Goal: Task Accomplishment & Management: Manage account settings

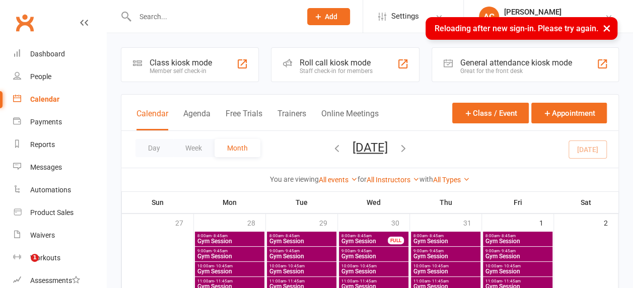
click at [609, 26] on button "×" at bounding box center [607, 28] width 18 height 22
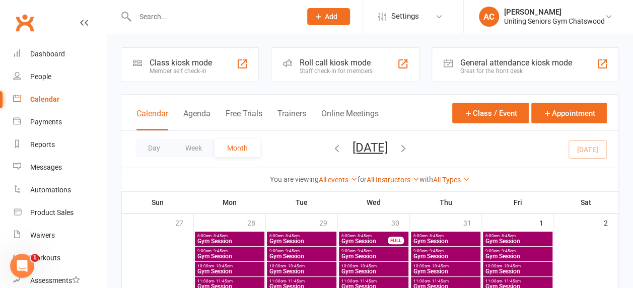
click at [593, 23] on div "Uniting Seniors Gym Chatswood" at bounding box center [554, 21] width 101 height 9
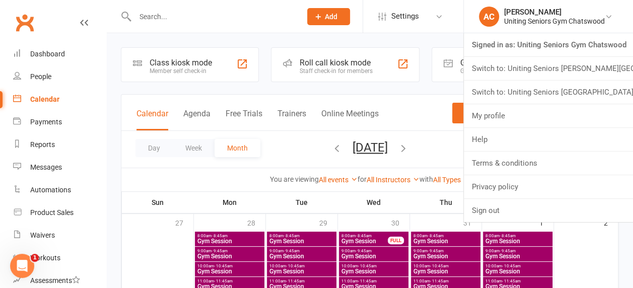
click at [544, 95] on link "Switch to: Uniting Seniors Gym Westmead" at bounding box center [548, 92] width 169 height 23
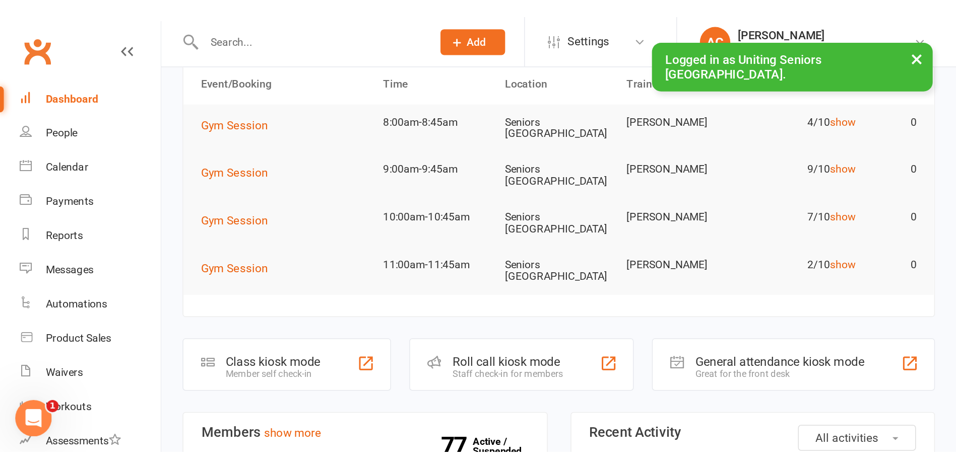
scroll to position [50, 0]
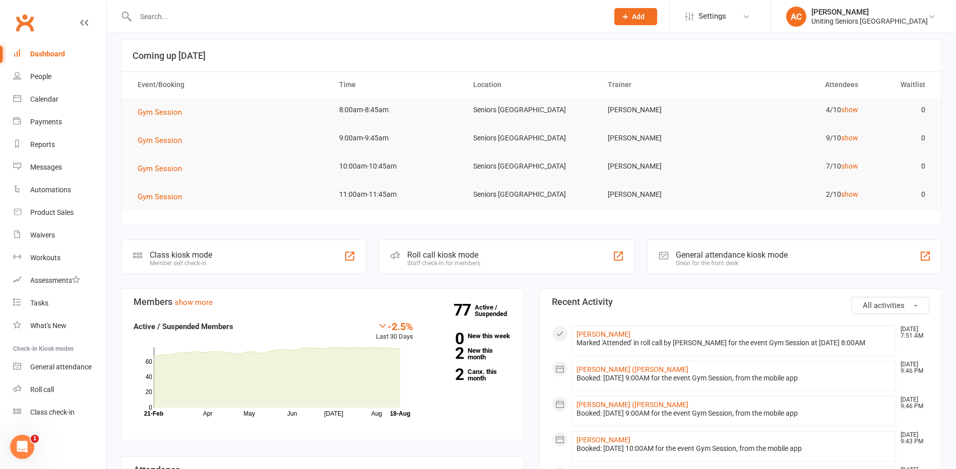
click at [272, 21] on input "text" at bounding box center [366, 17] width 468 height 14
type input "[PERSON_NAME]"
click at [183, 53] on div "[PERSON_NAME] [EMAIL_ADDRESS][DOMAIN_NAME]" at bounding box center [305, 44] width 367 height 21
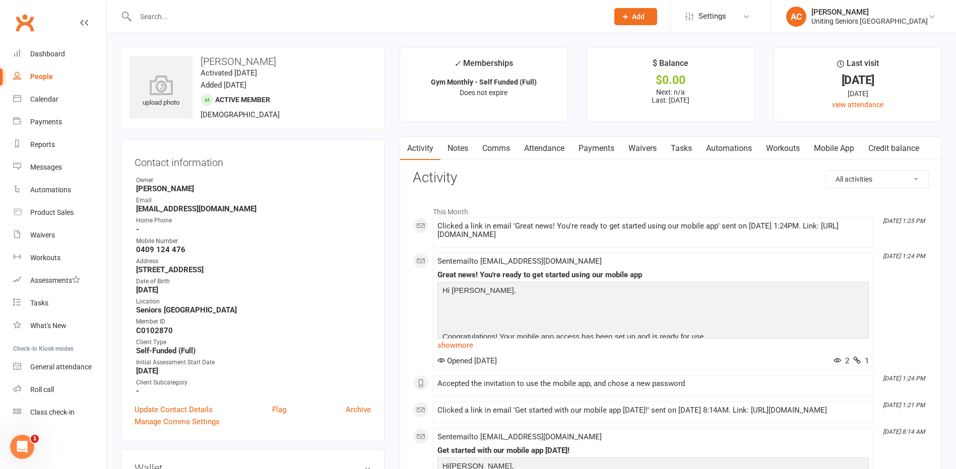
click at [640, 154] on link "Mobile App" at bounding box center [834, 148] width 54 height 23
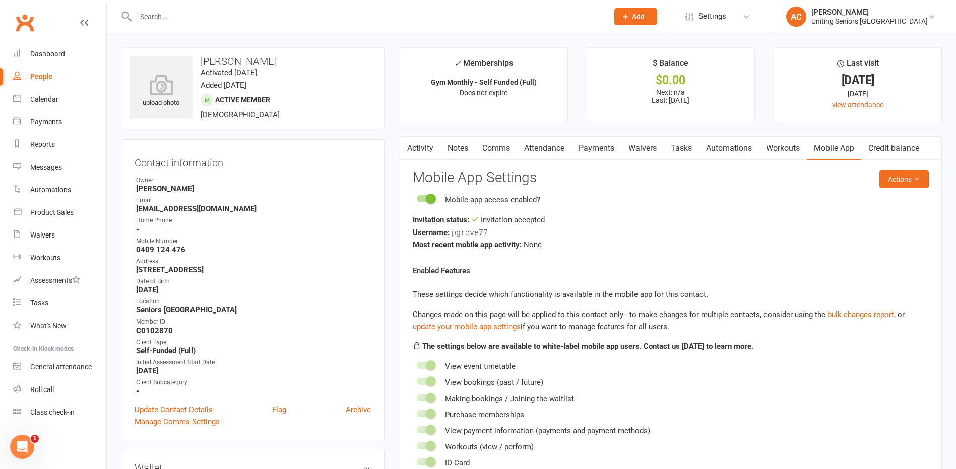
click at [416, 150] on link "Activity" at bounding box center [420, 148] width 40 height 23
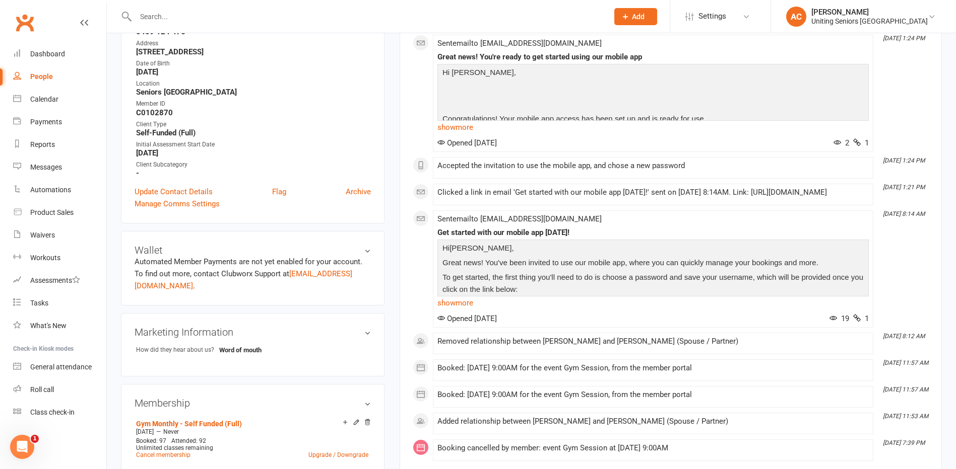
scroll to position [202, 0]
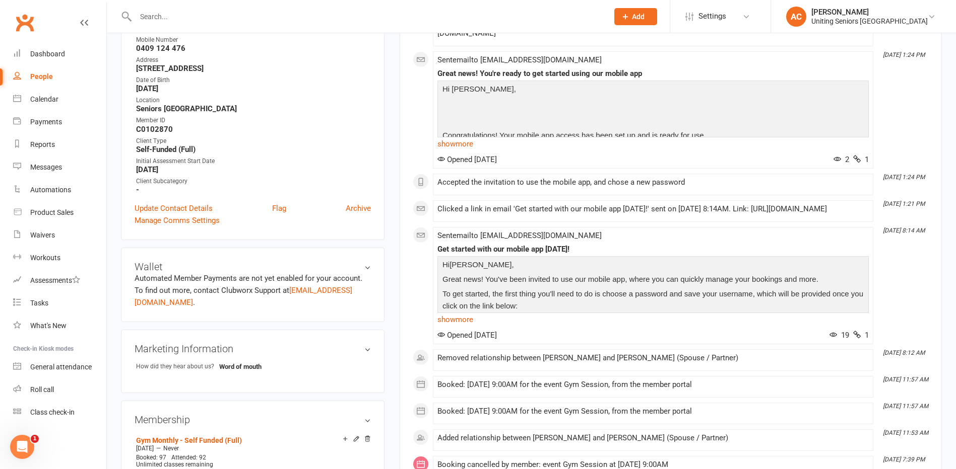
click at [465, 141] on link "show more" at bounding box center [652, 144] width 431 height 14
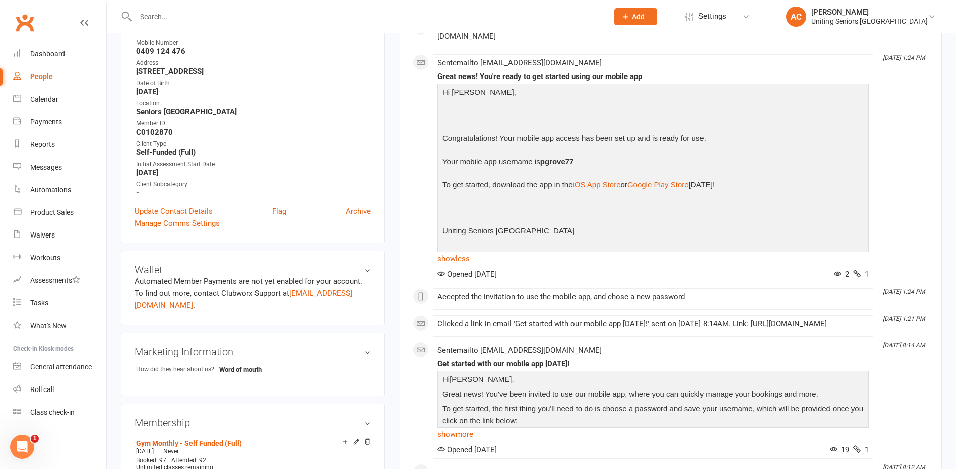
scroll to position [252, 0]
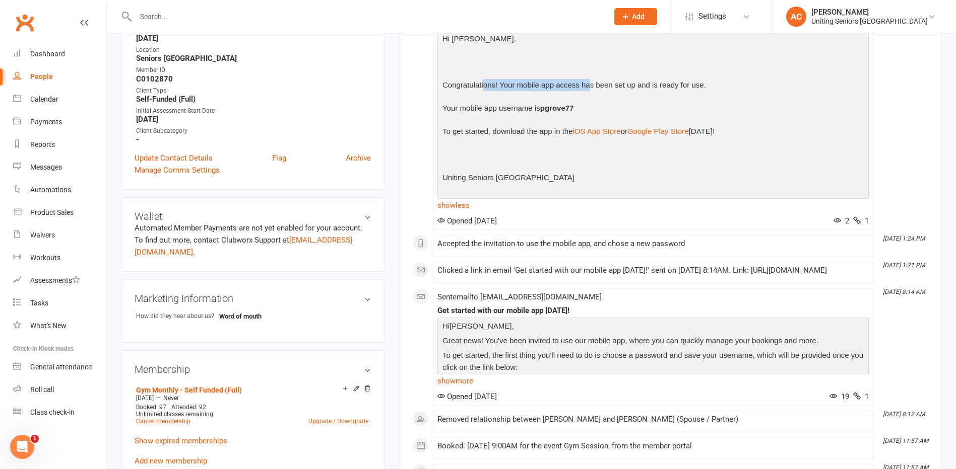
drag, startPoint x: 505, startPoint y: 80, endPoint x: 590, endPoint y: 82, distance: 84.6
click at [590, 82] on p "Congratulations! Your mobile app access has been set up and is ready for use." at bounding box center [653, 86] width 426 height 15
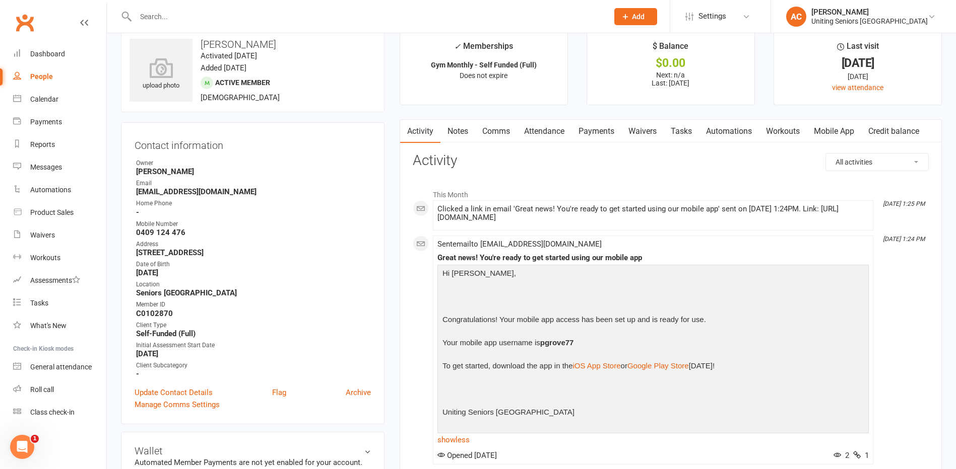
scroll to position [0, 0]
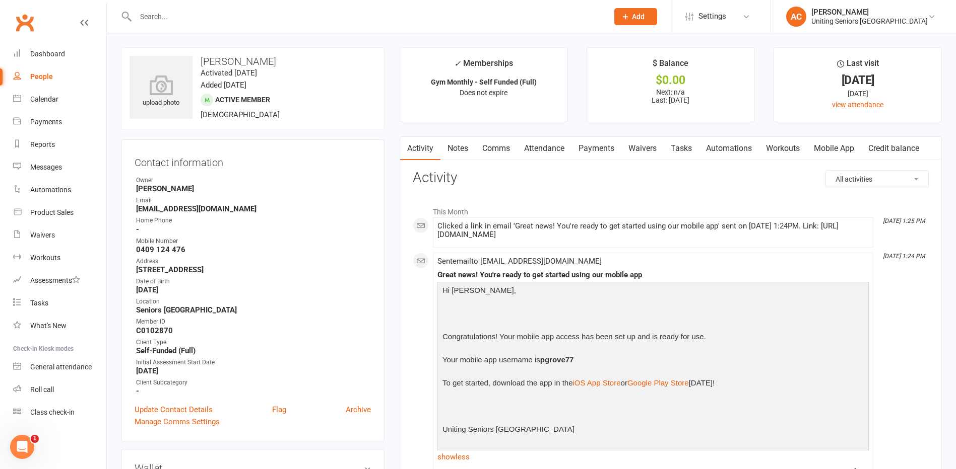
click at [640, 155] on link "Mobile App" at bounding box center [834, 148] width 54 height 23
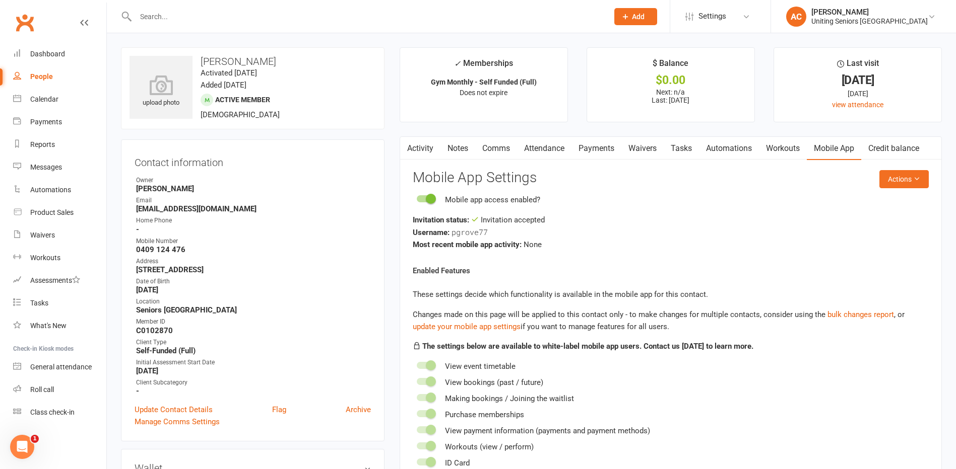
click at [423, 151] on link "Activity" at bounding box center [420, 148] width 40 height 23
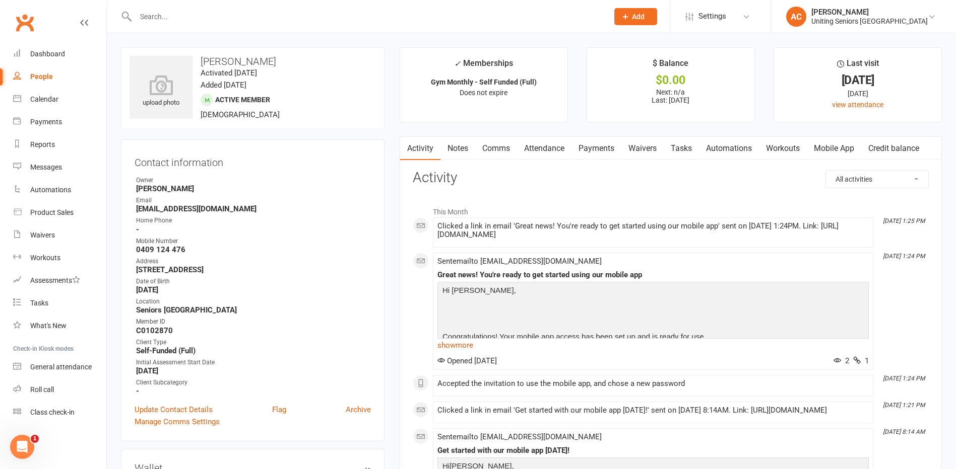
drag, startPoint x: 677, startPoint y: 252, endPoint x: 692, endPoint y: 255, distance: 15.3
click at [640, 253] on div "This Month [DATE] 1:25 PM Clicked a link in email 'Great news! You're ready to …" at bounding box center [671, 441] width 516 height 478
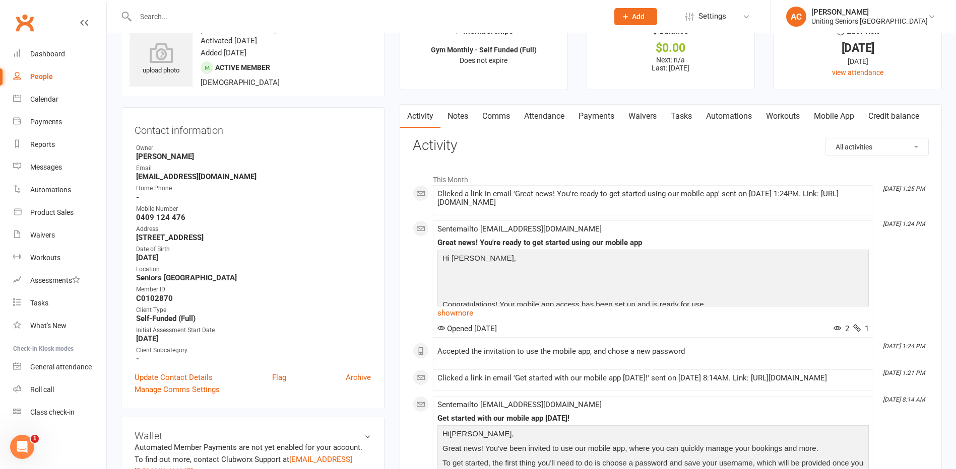
scroll to position [50, 0]
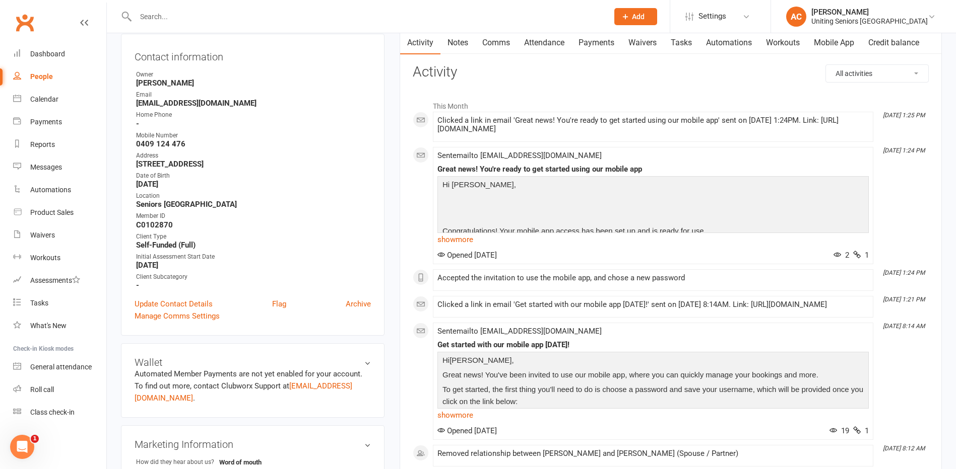
scroll to position [252, 0]
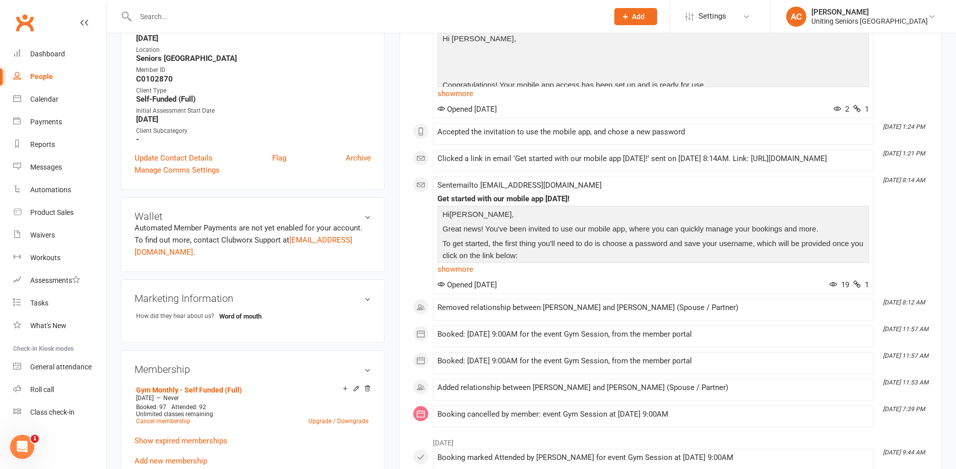
click at [640, 13] on div "[PERSON_NAME]" at bounding box center [869, 12] width 116 height 9
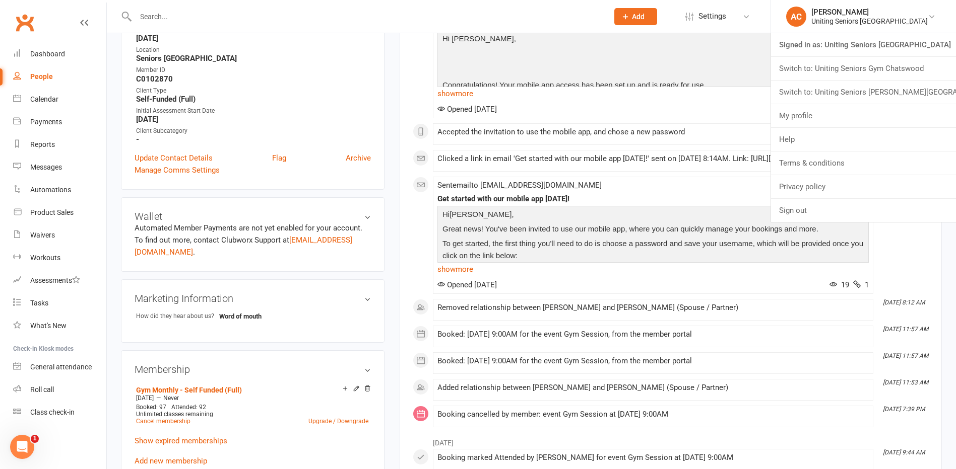
drag, startPoint x: 870, startPoint y: 70, endPoint x: 806, endPoint y: 89, distance: 67.7
click at [640, 70] on link "Switch to: Uniting Seniors Gym Chatswood" at bounding box center [863, 68] width 185 height 23
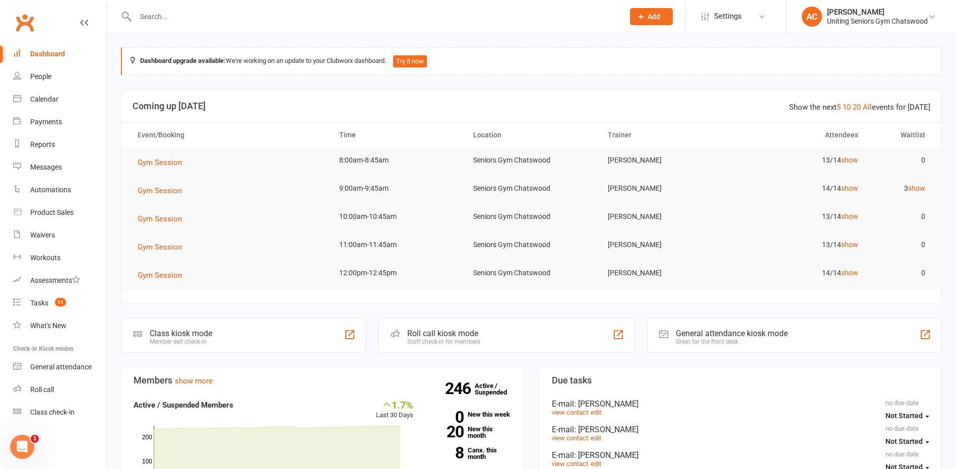
drag, startPoint x: 870, startPoint y: 18, endPoint x: 876, endPoint y: 16, distance: 5.9
click at [873, 17] on div "Uniting Seniors Gym Chatswood" at bounding box center [877, 21] width 101 height 9
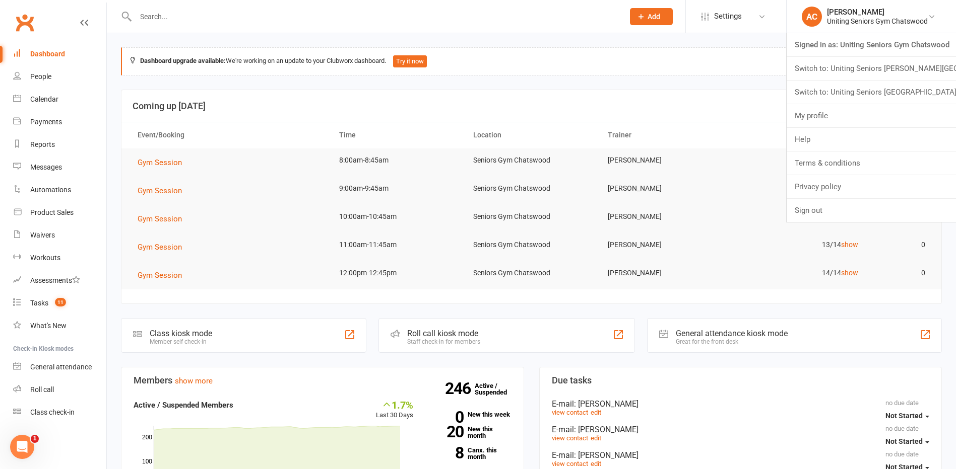
drag, startPoint x: 707, startPoint y: 58, endPoint x: 701, endPoint y: 60, distance: 7.0
click at [706, 59] on div "Dashboard upgrade available: We're working on an update to your Clubworx dashbo…" at bounding box center [531, 61] width 821 height 28
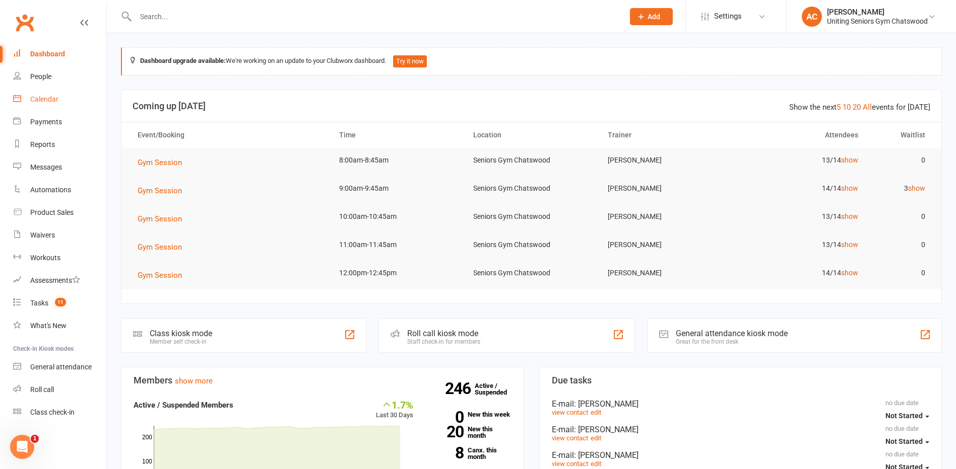
click at [42, 102] on div "Calendar" at bounding box center [44, 99] width 28 height 8
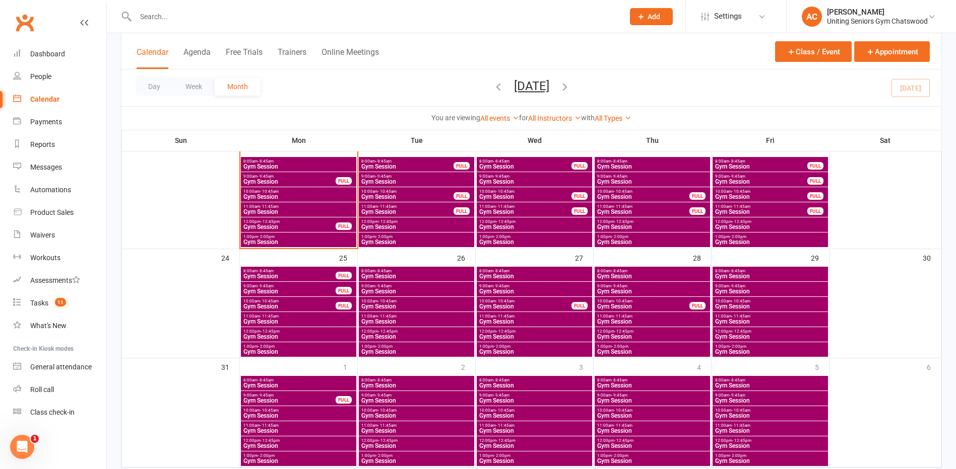
scroll to position [353, 0]
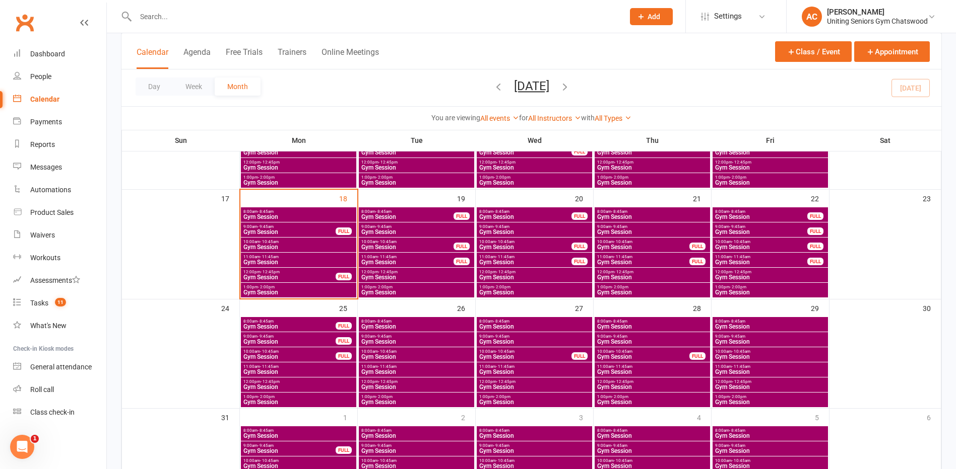
click at [764, 290] on span "Gym Session" at bounding box center [769, 293] width 111 height 6
